Goal: Navigation & Orientation: Find specific page/section

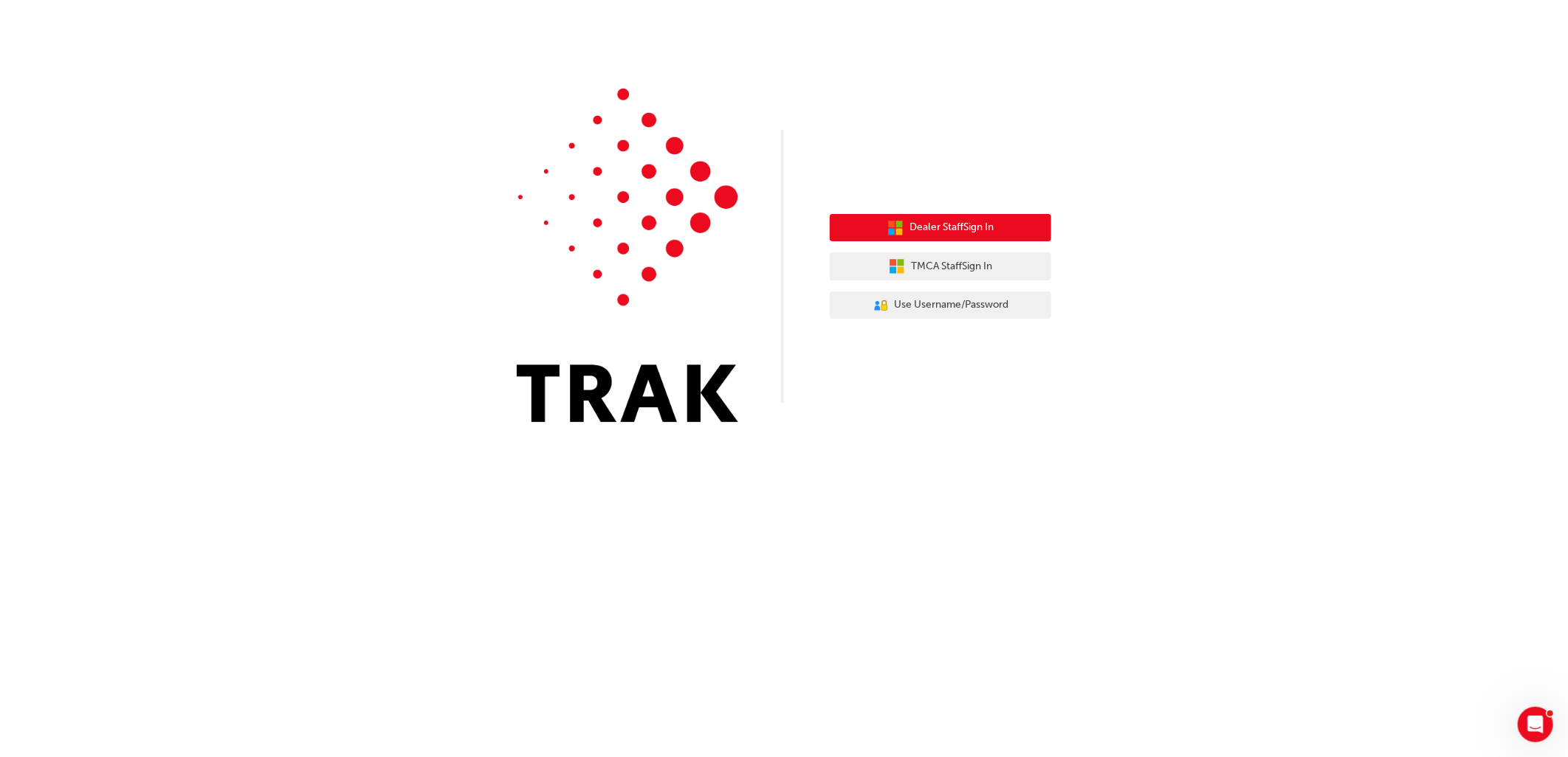
click at [903, 230] on button "Dealer Staff Sign In" at bounding box center [941, 228] width 222 height 28
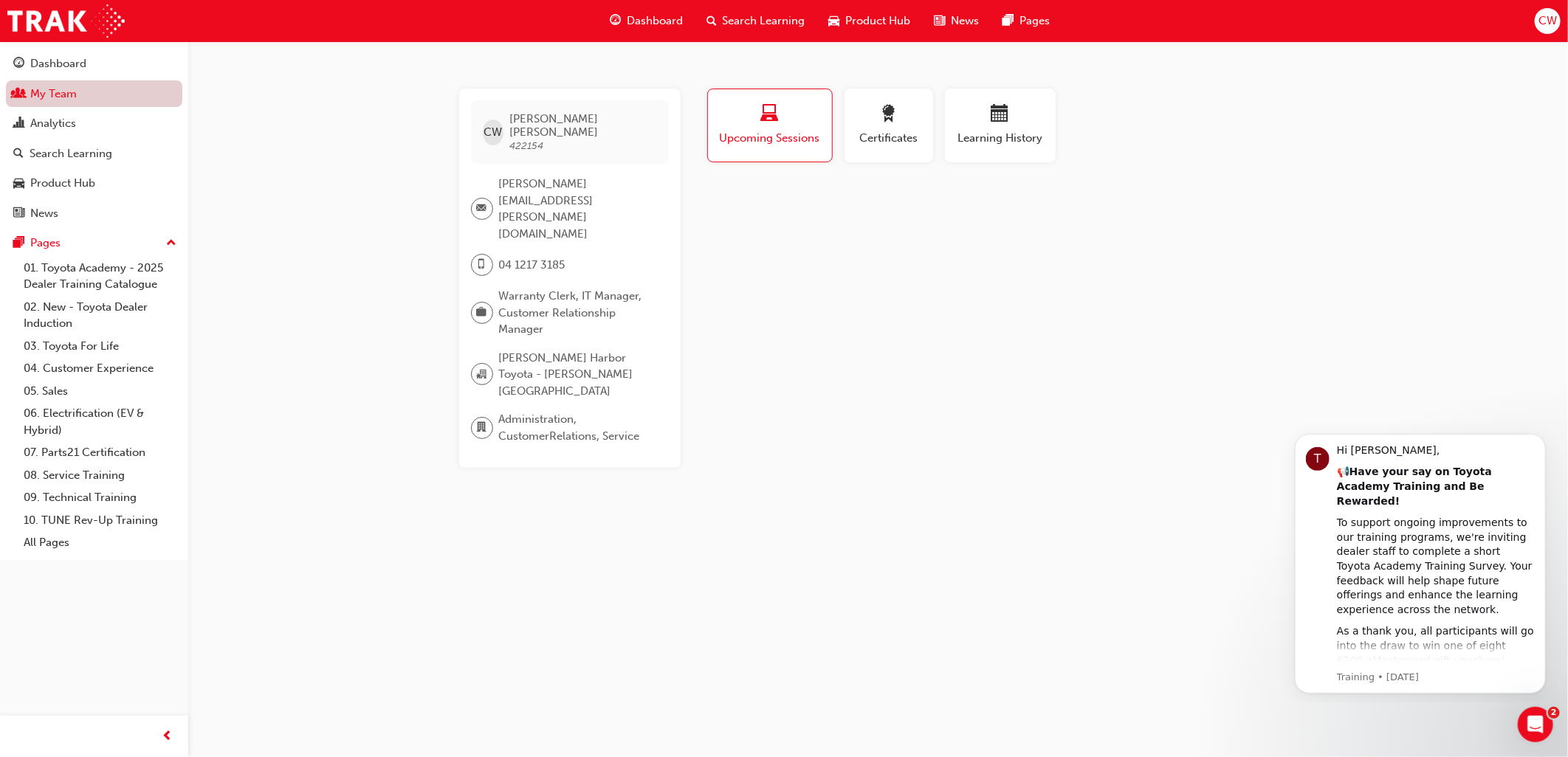
click at [63, 94] on link "My Team" at bounding box center [94, 94] width 176 height 27
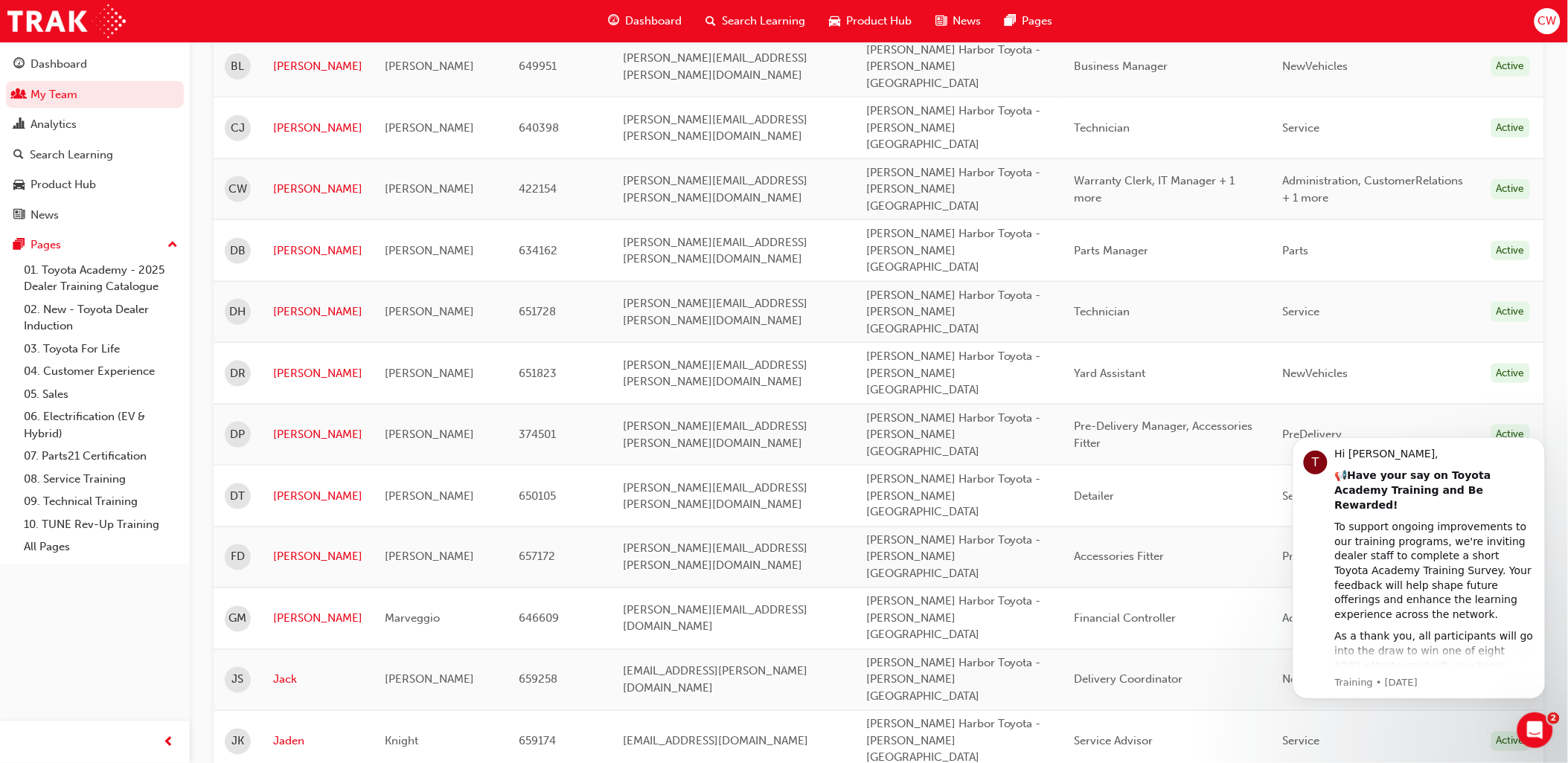
scroll to position [909, 0]
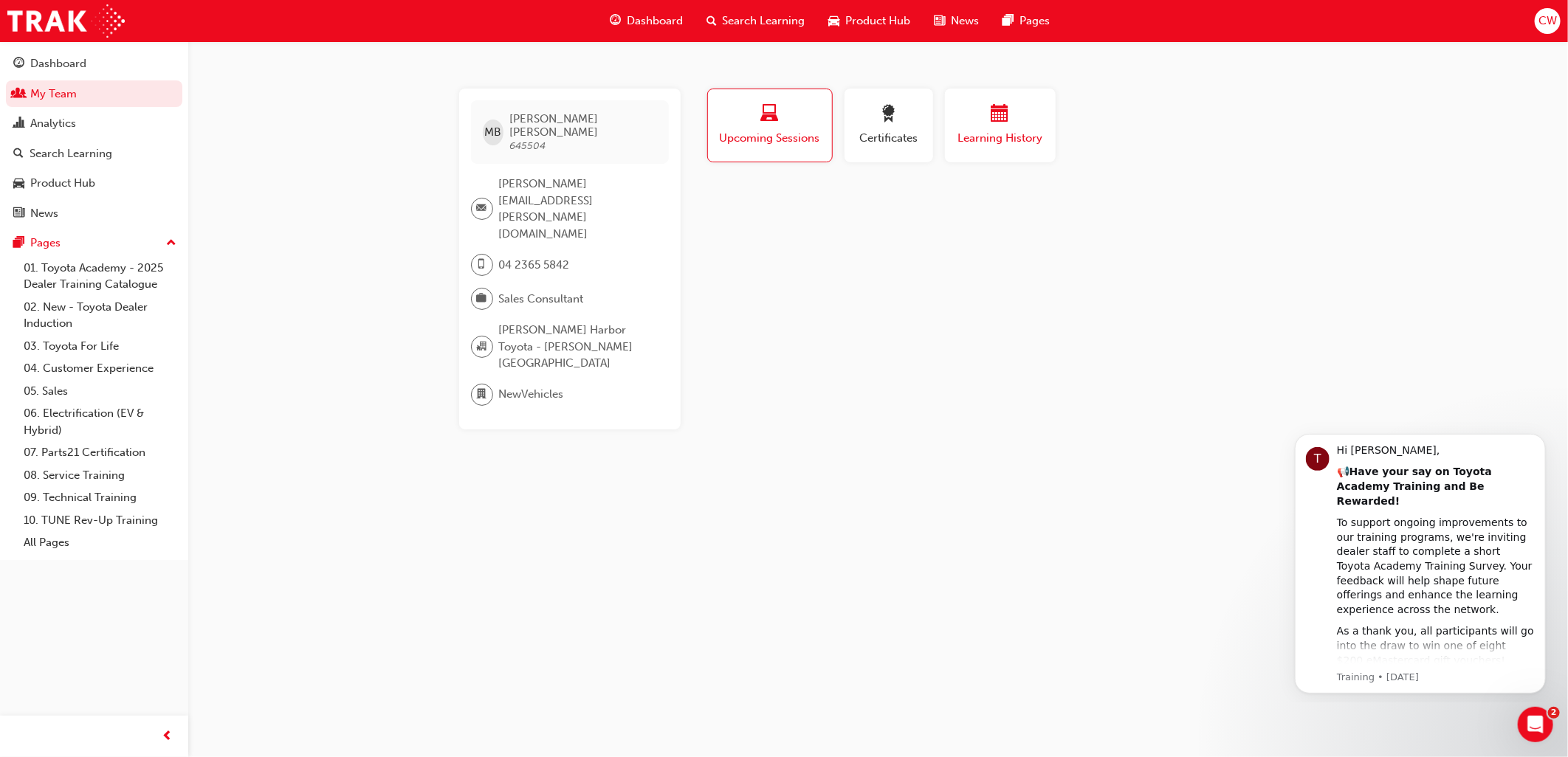
click at [1006, 116] on span "calendar-icon" at bounding box center [1001, 114] width 18 height 20
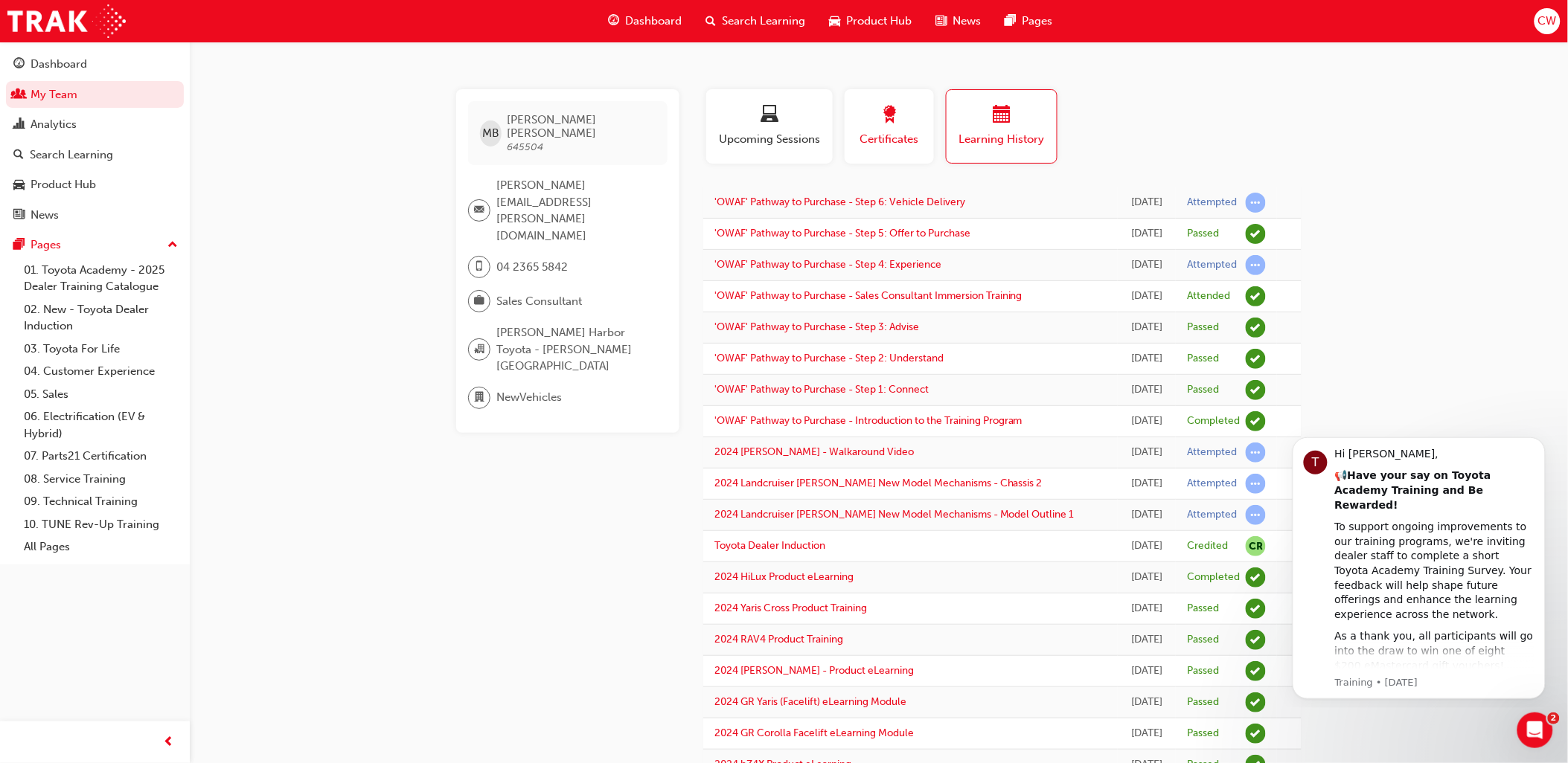
click at [879, 138] on span "Certificates" at bounding box center [889, 139] width 67 height 17
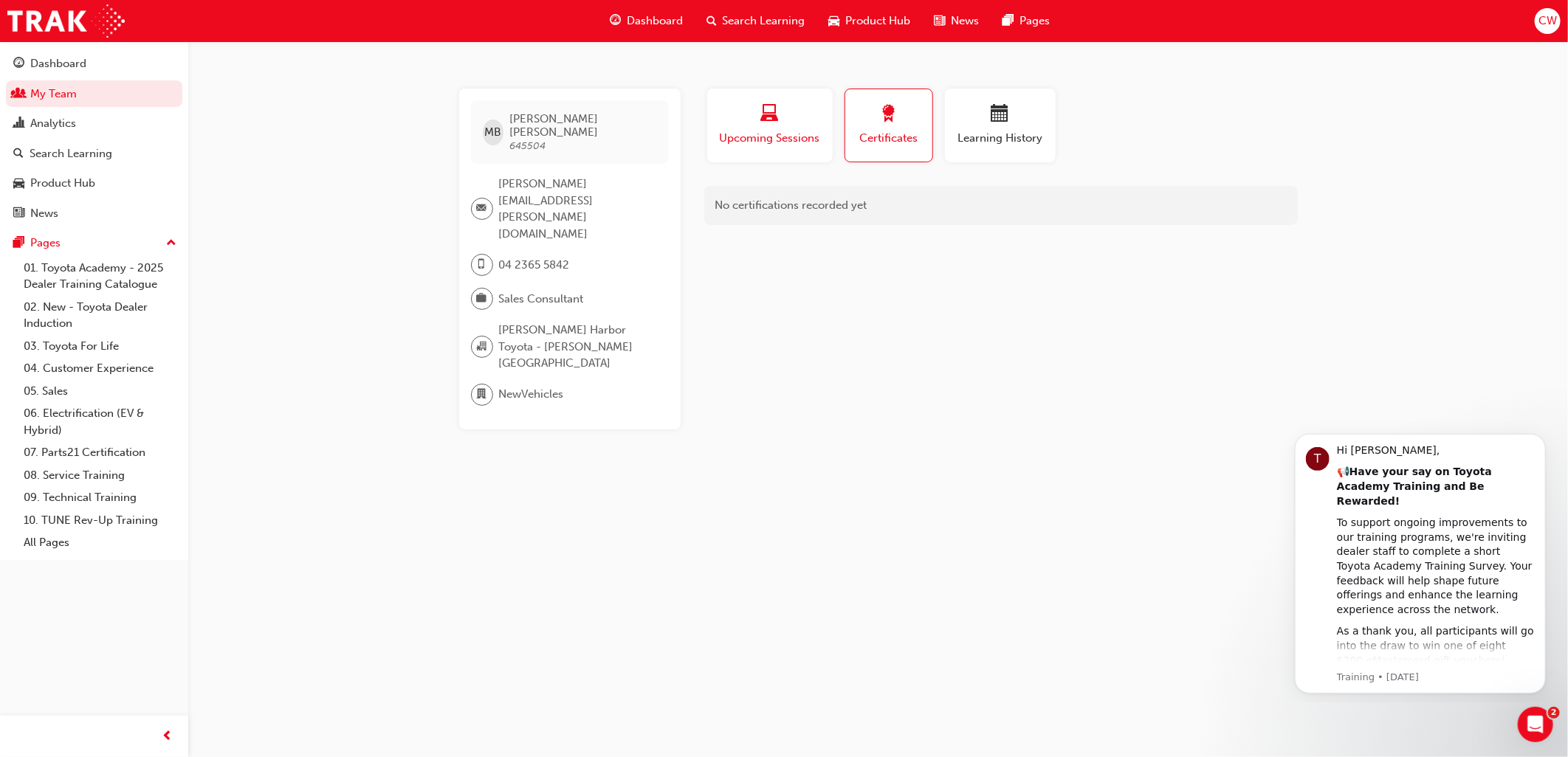
click at [810, 135] on span "Upcoming Sessions" at bounding box center [770, 138] width 104 height 17
click at [98, 97] on link "My Team" at bounding box center [94, 94] width 176 height 27
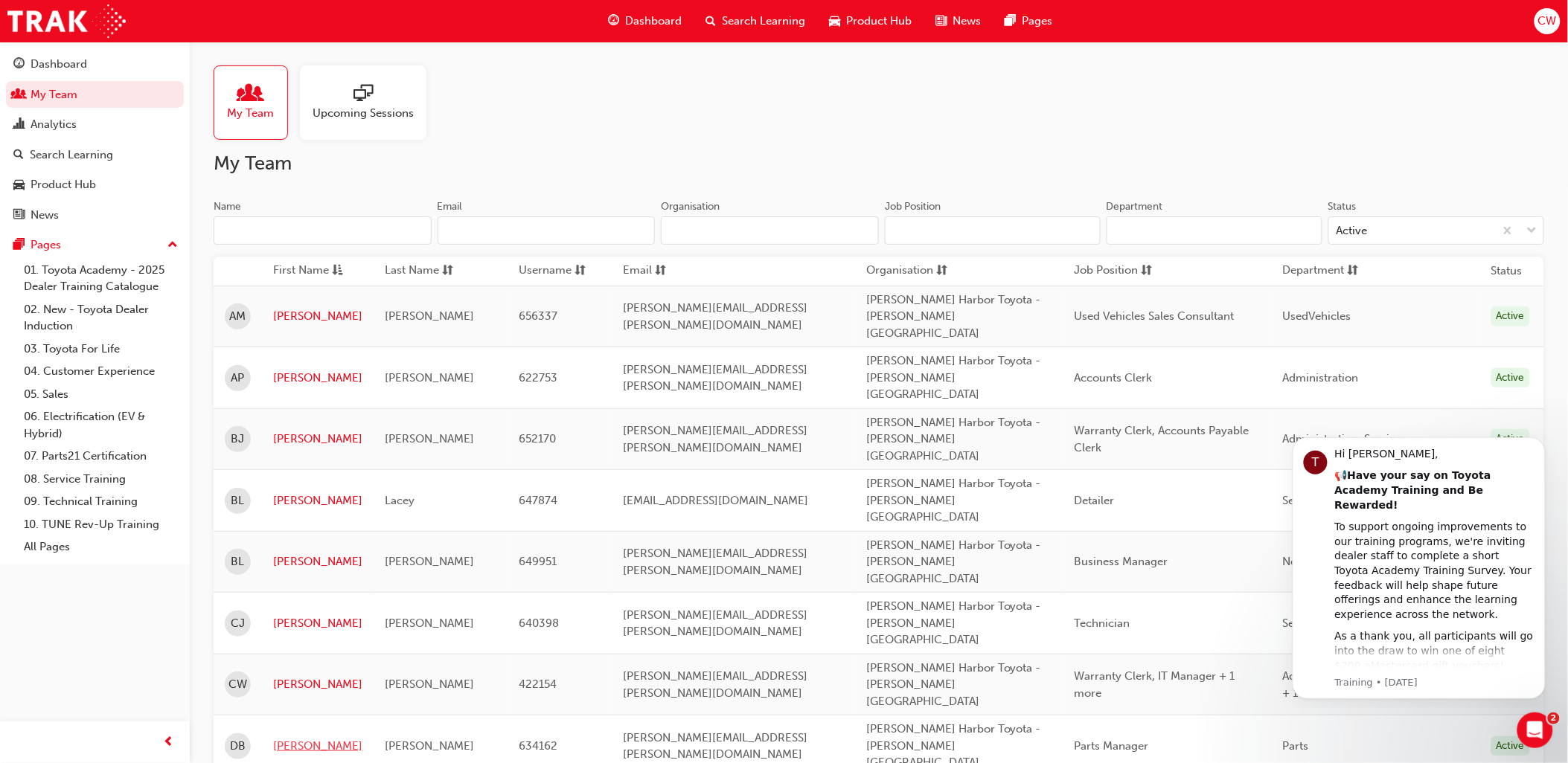
click at [288, 738] on link "Dan" at bounding box center [318, 747] width 90 height 17
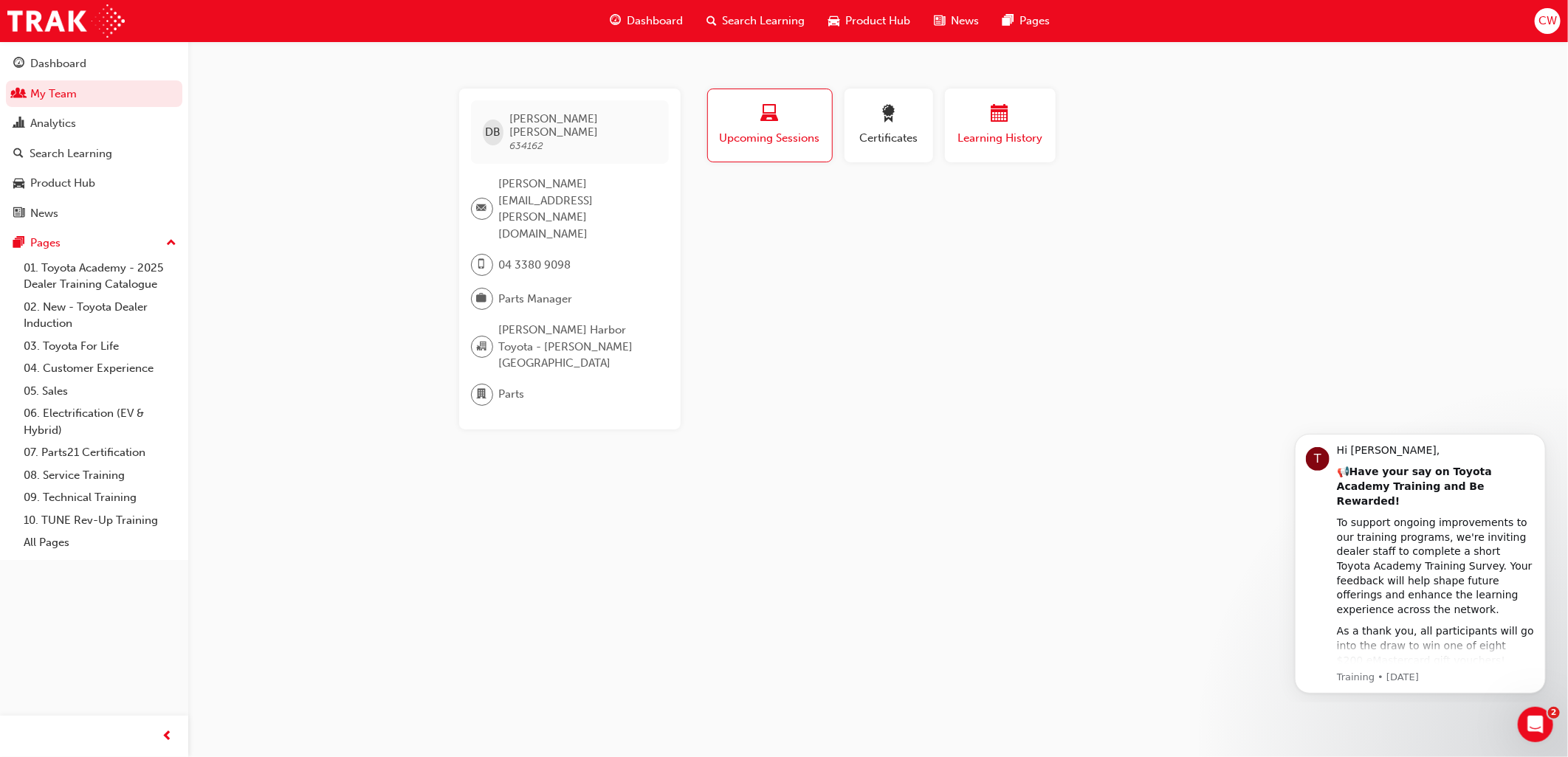
click at [1006, 116] on span "calendar-icon" at bounding box center [1001, 114] width 18 height 20
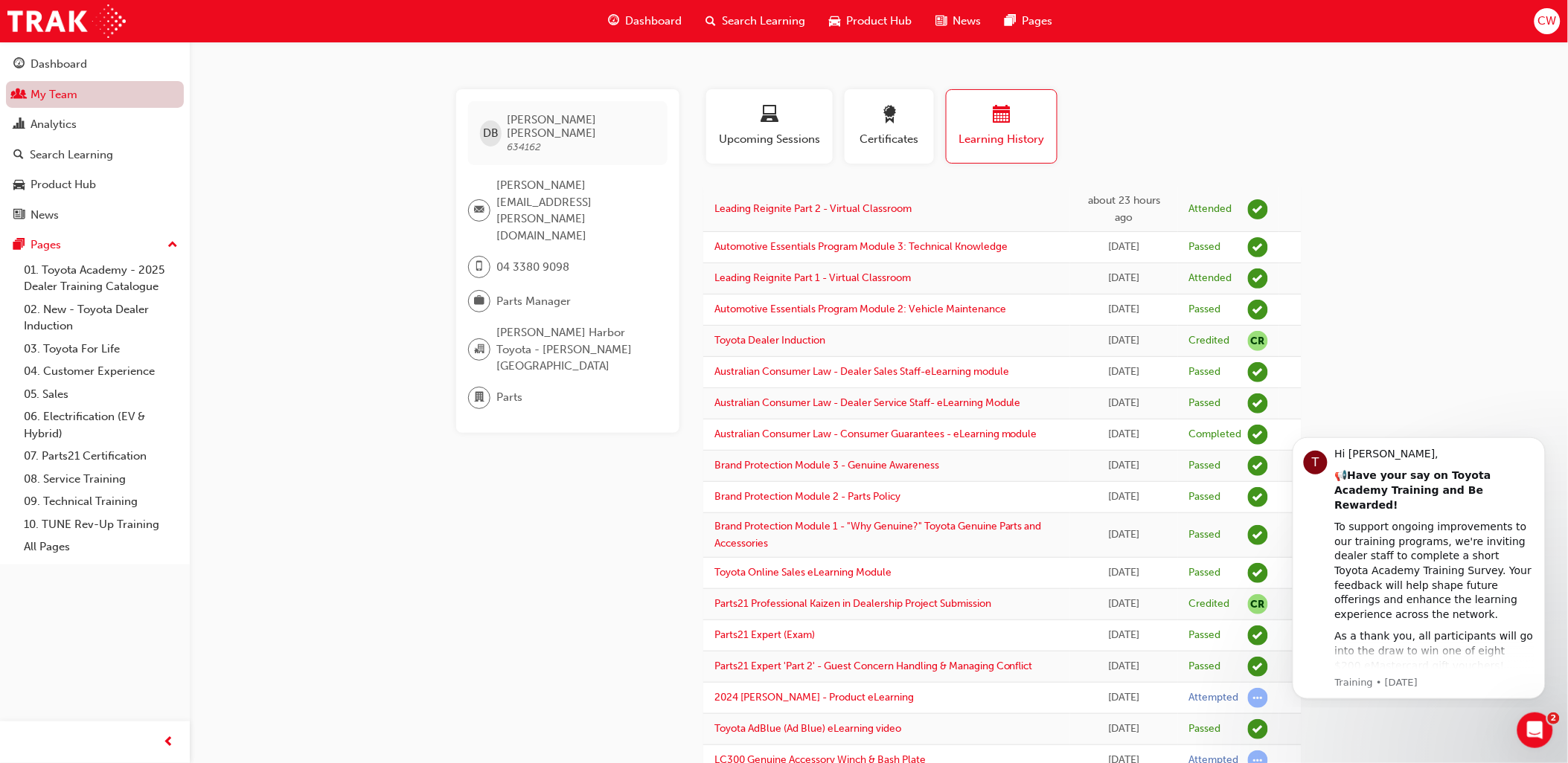
click at [84, 101] on link "My Team" at bounding box center [95, 95] width 178 height 27
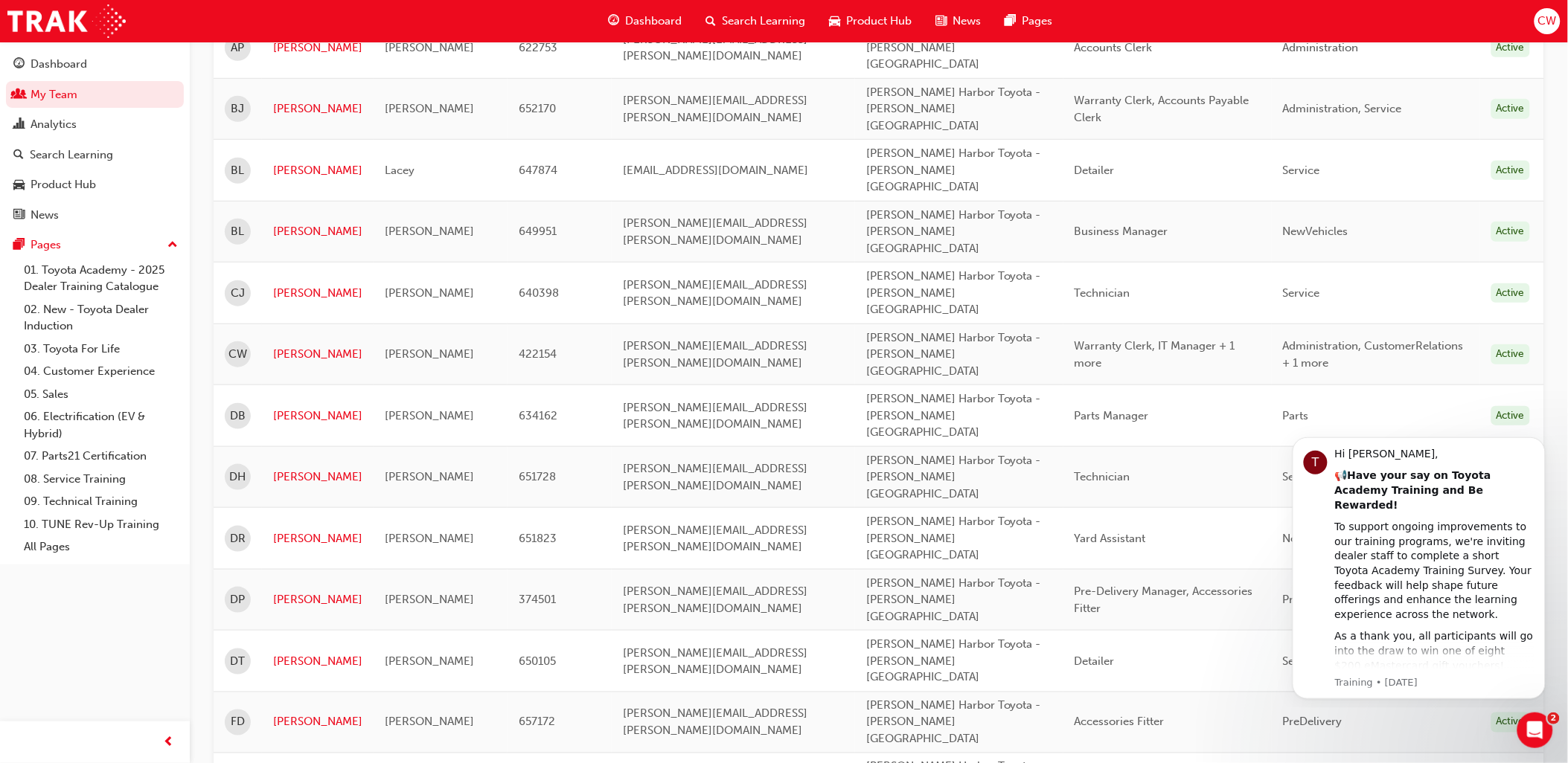
scroll to position [413, 0]
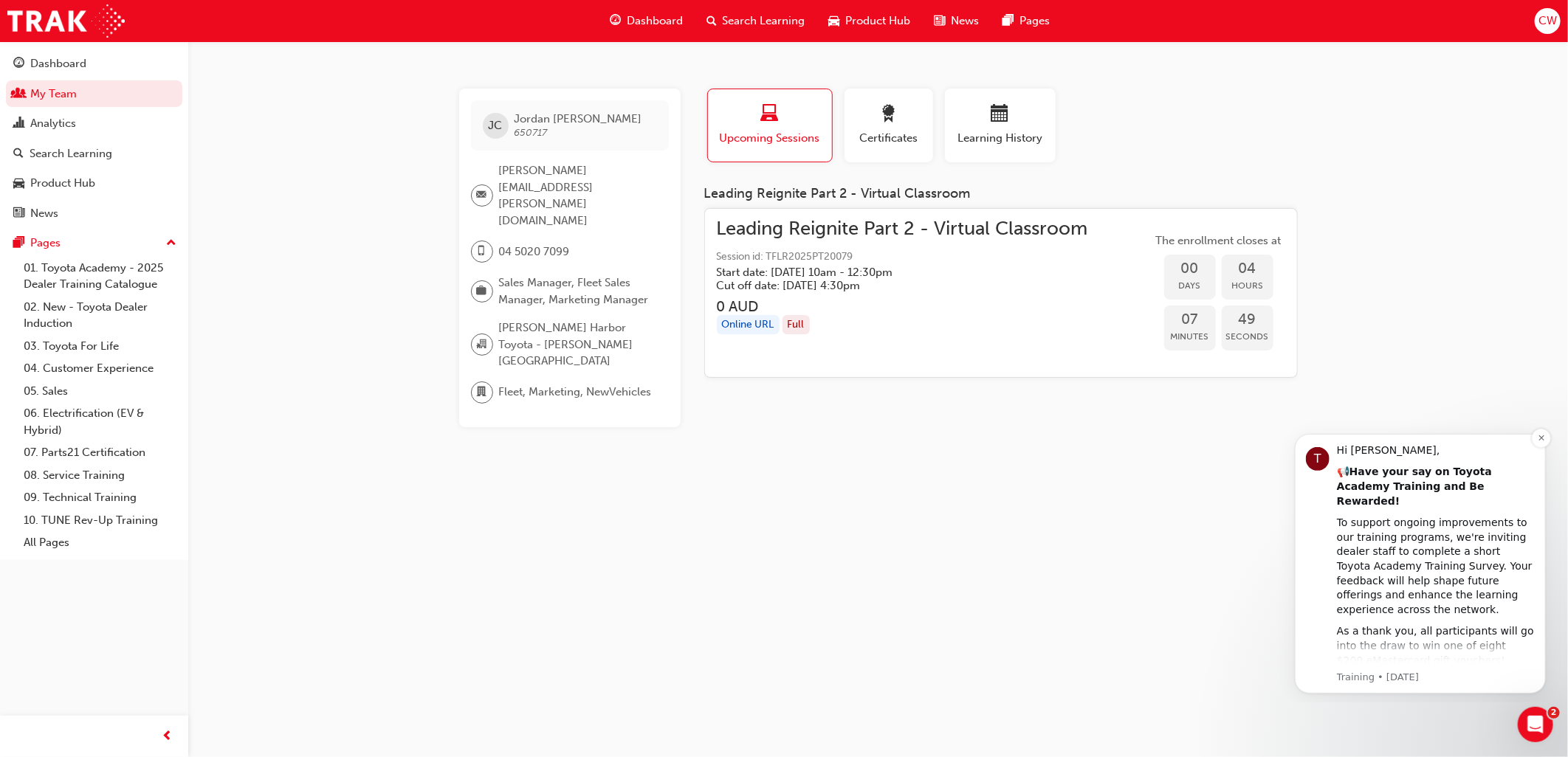
click at [1384, 675] on link "Take The Survey" at bounding box center [1392, 681] width 85 height 12
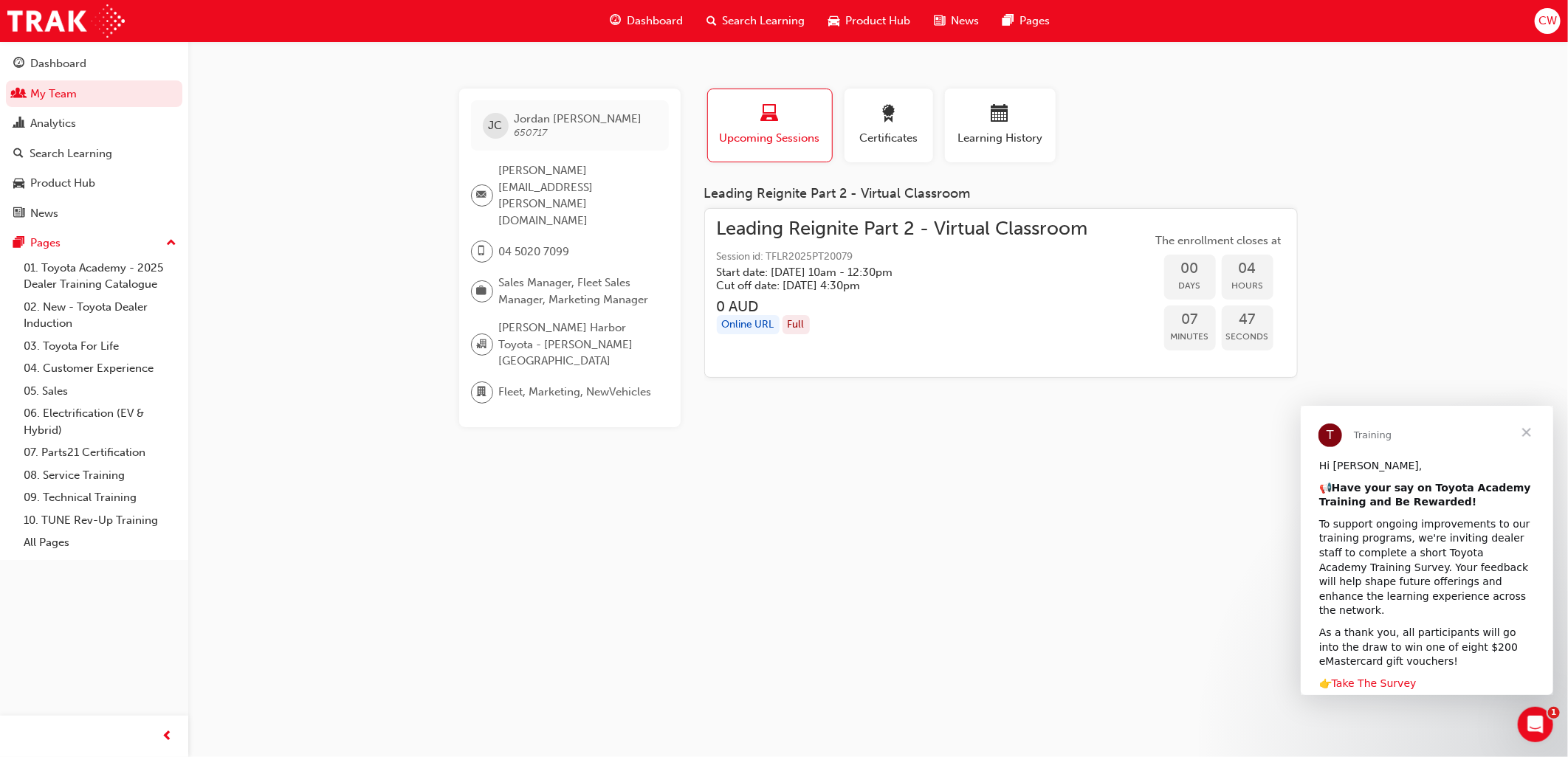
click at [1343, 677] on link "Take The Survey" at bounding box center [1374, 683] width 85 height 12
click at [1524, 431] on span "Close" at bounding box center [1526, 431] width 54 height 54
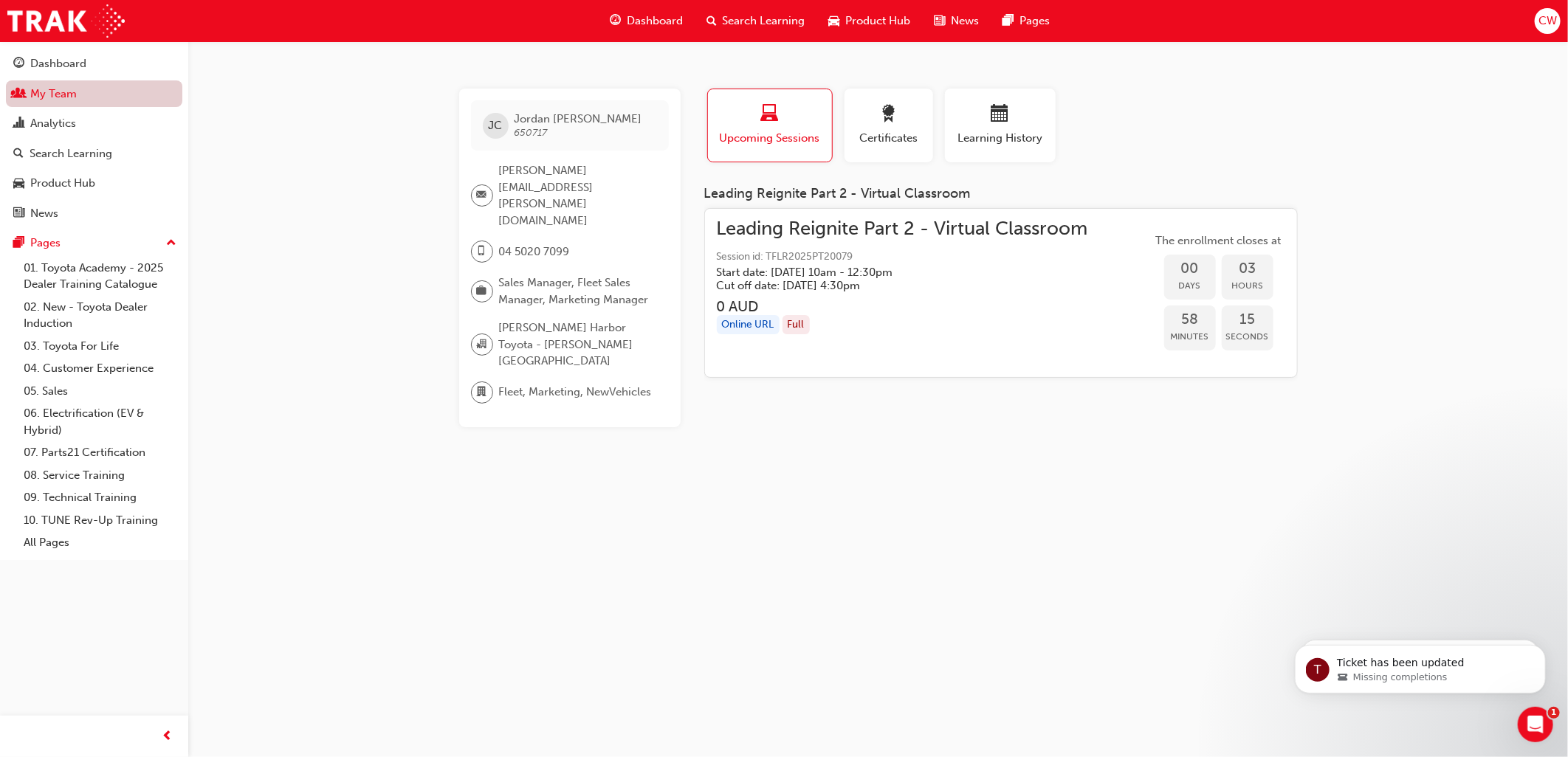
click at [74, 100] on link "My Team" at bounding box center [94, 94] width 176 height 27
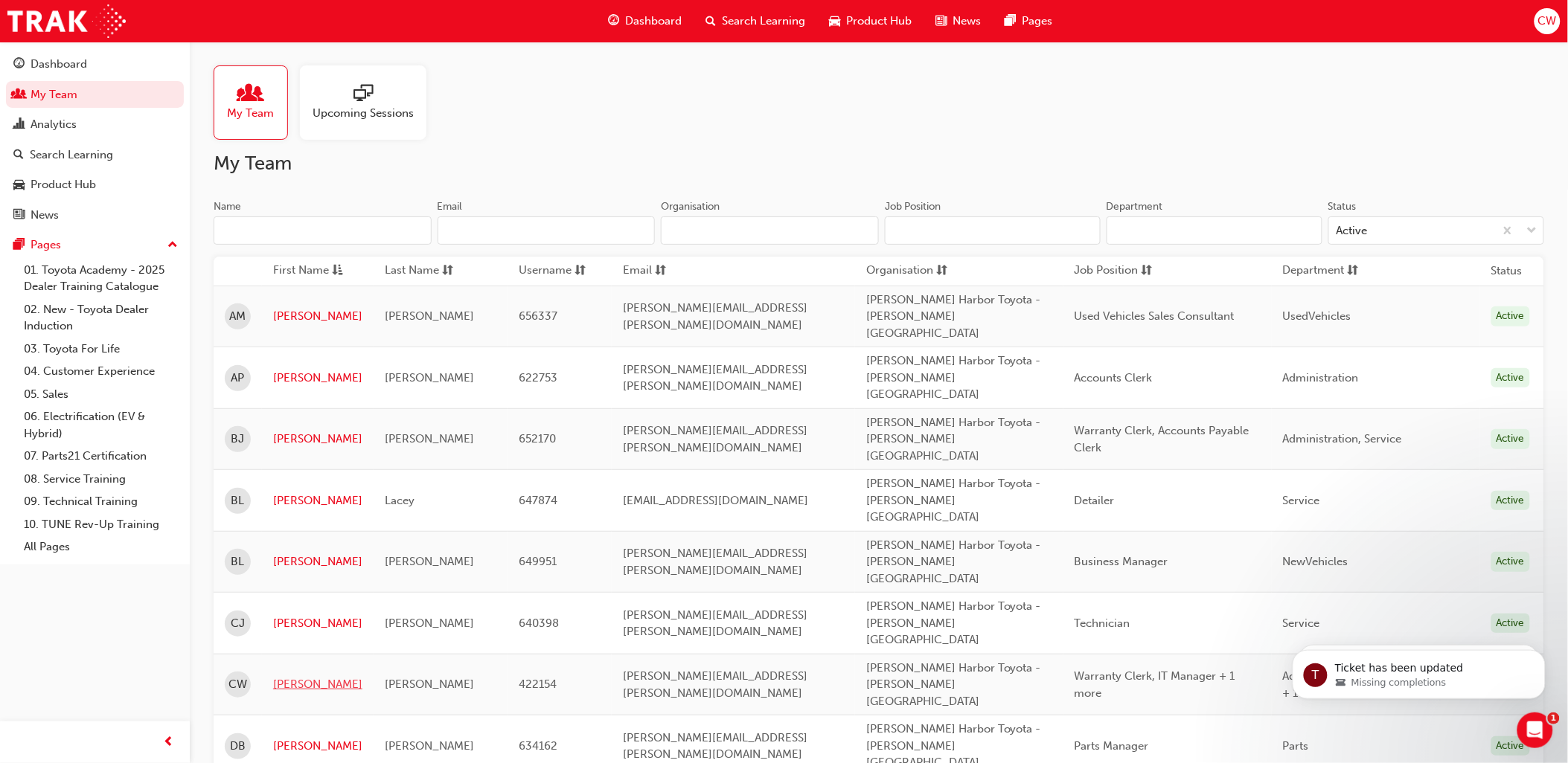
click at [297, 676] on link "Carolyn" at bounding box center [318, 684] width 90 height 17
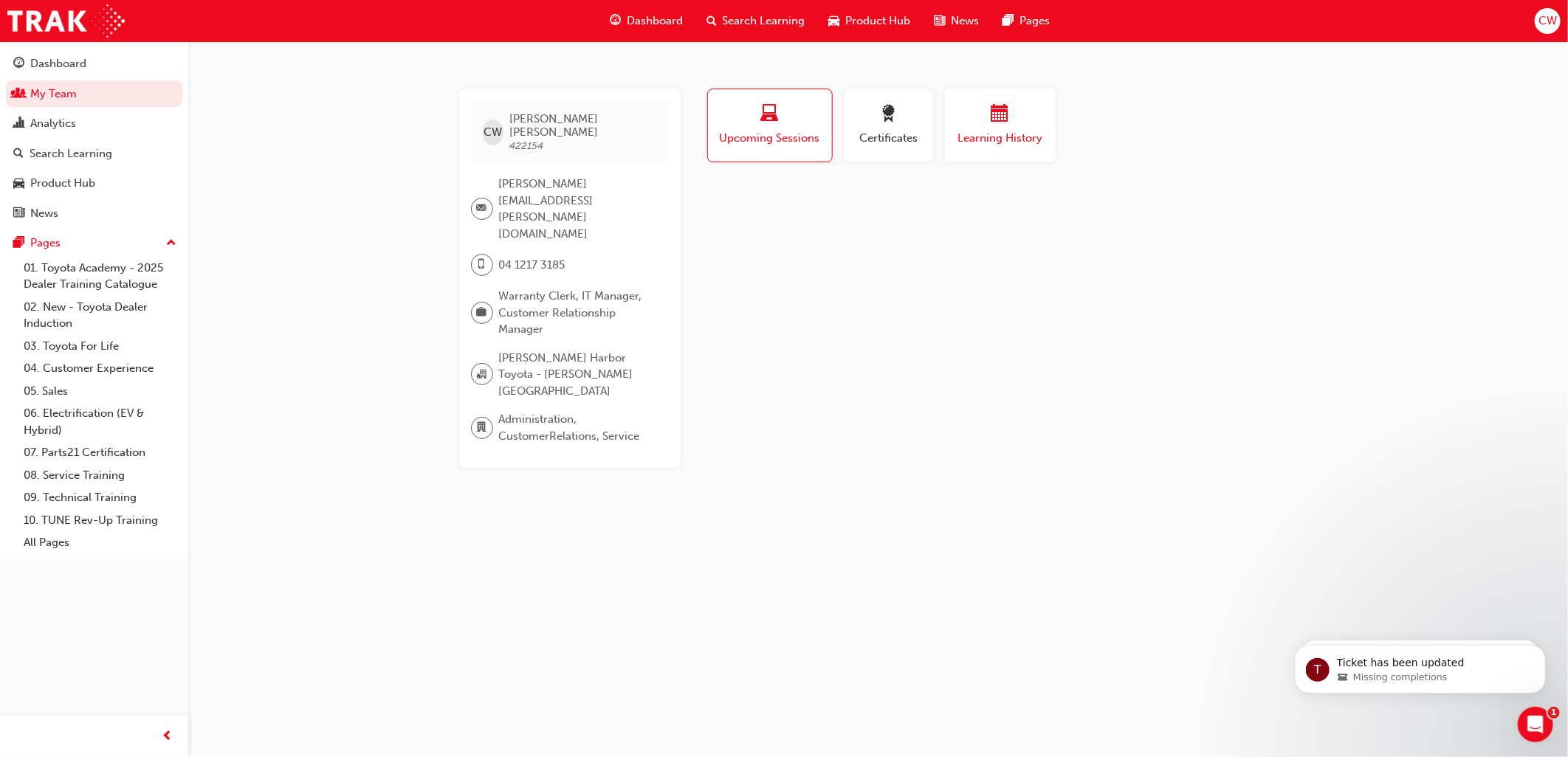
click at [1012, 131] on span "Learning History" at bounding box center [1001, 138] width 89 height 17
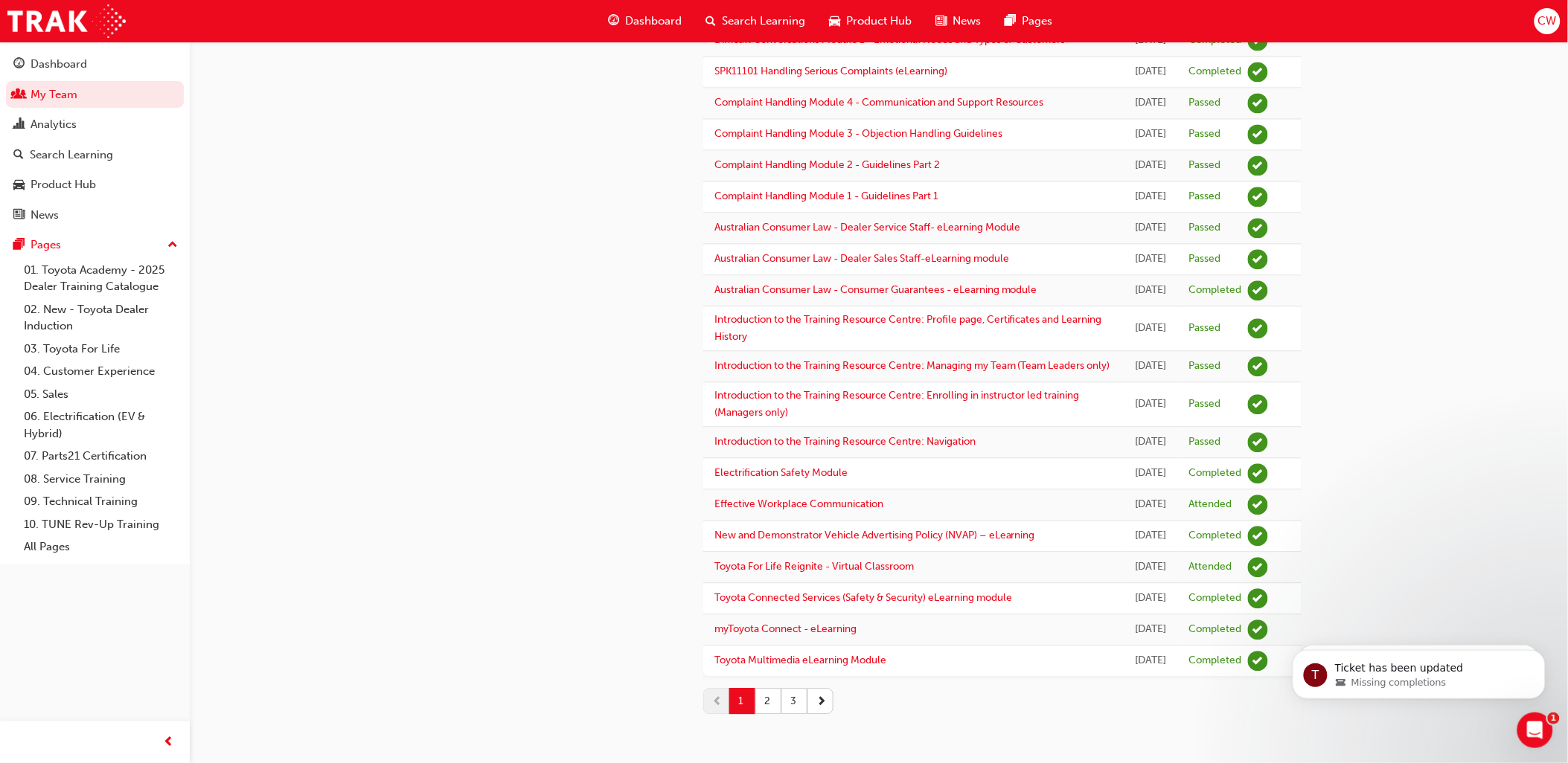
scroll to position [1746, 0]
click at [767, 707] on button "2" at bounding box center [768, 701] width 26 height 26
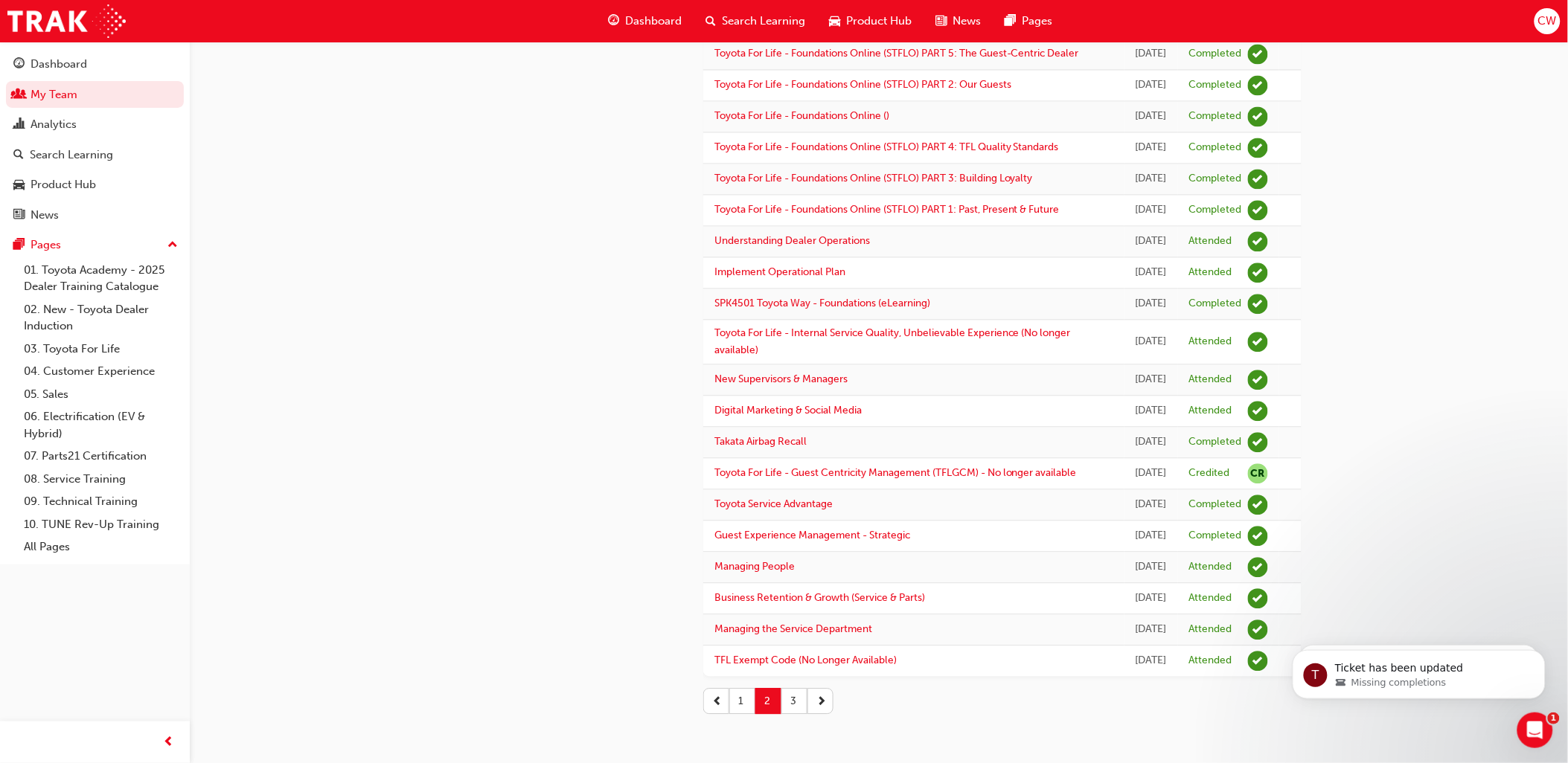
scroll to position [1571, 0]
click at [793, 702] on button "3" at bounding box center [795, 701] width 26 height 26
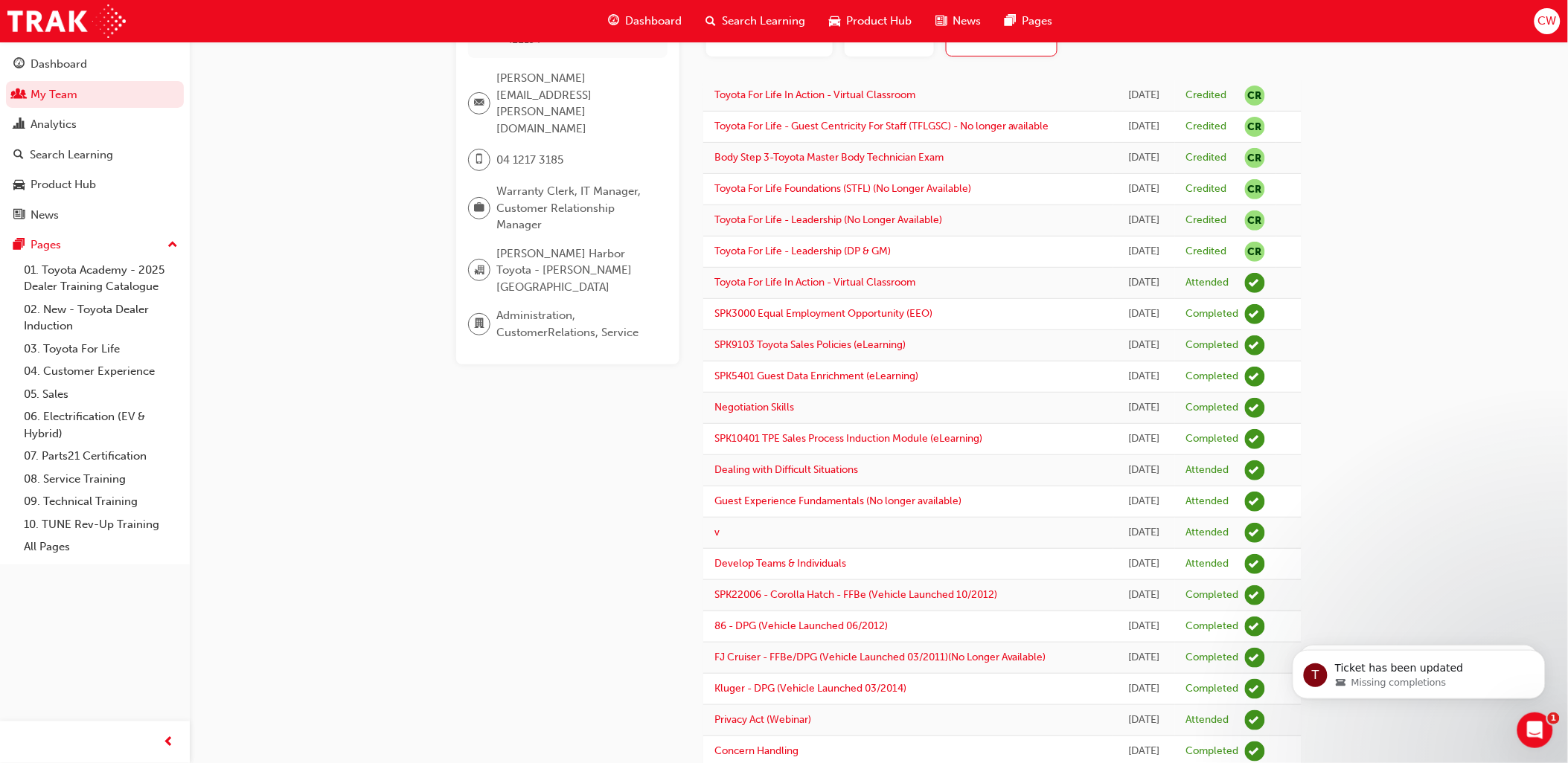
scroll to position [355, 0]
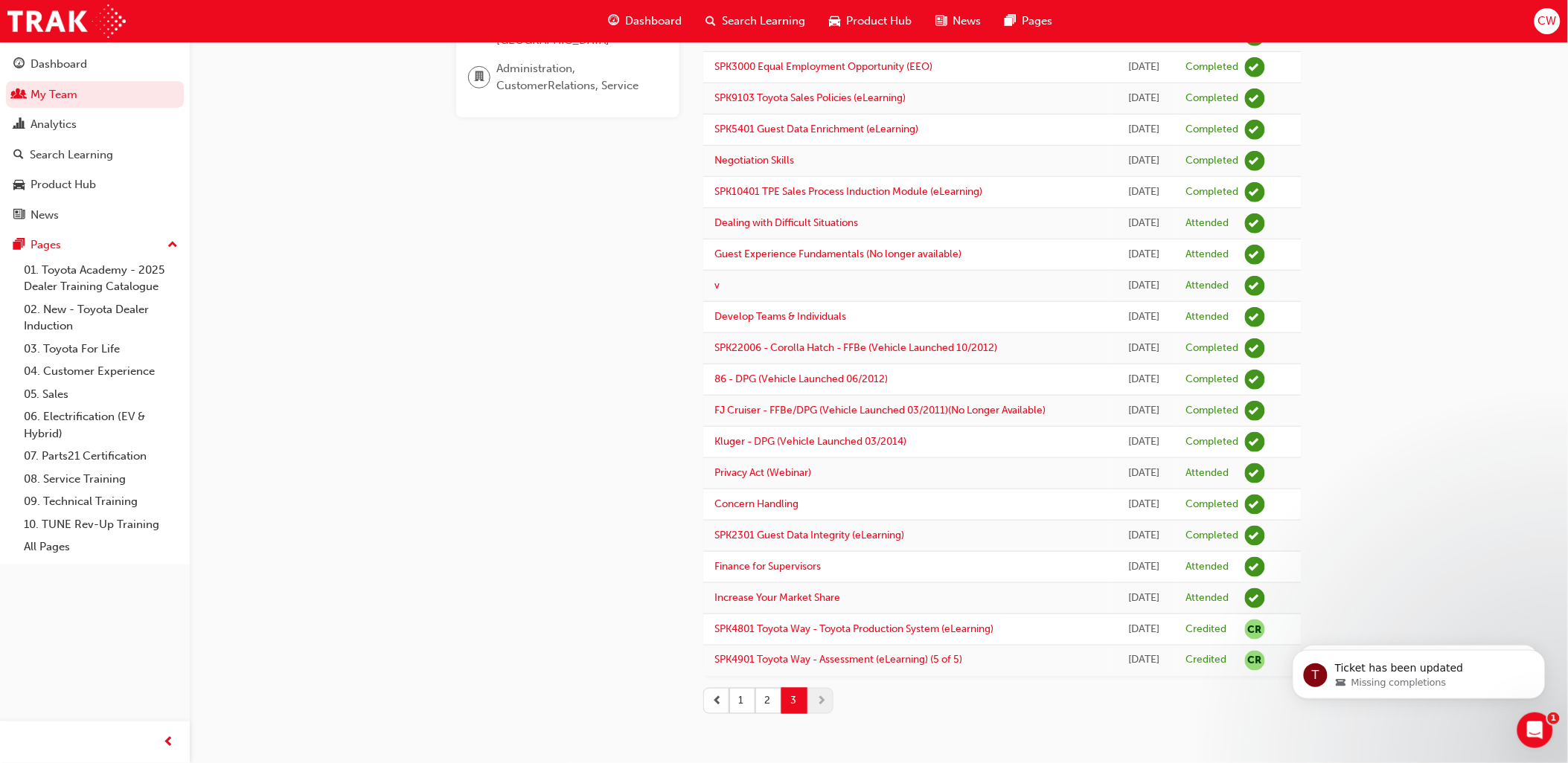
click at [719, 708] on span "prev-icon" at bounding box center [717, 701] width 10 height 16
